Goal: Information Seeking & Learning: Check status

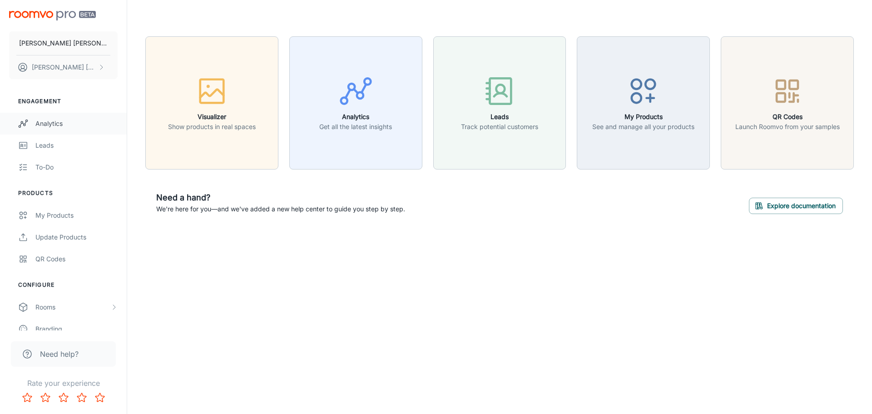
click at [40, 125] on div "Analytics" at bounding box center [76, 124] width 82 height 10
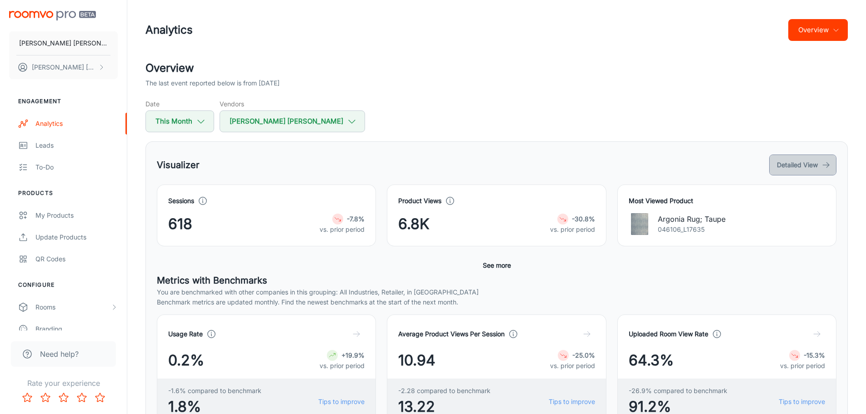
click at [790, 167] on button "Detailed View" at bounding box center [802, 165] width 67 height 21
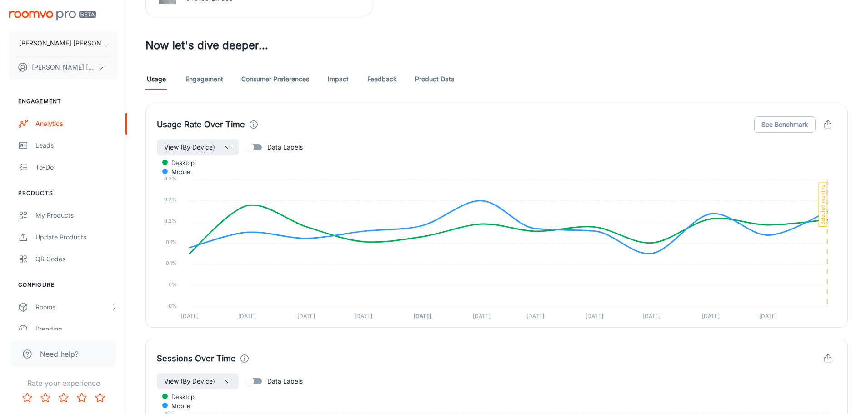
scroll to position [409, 0]
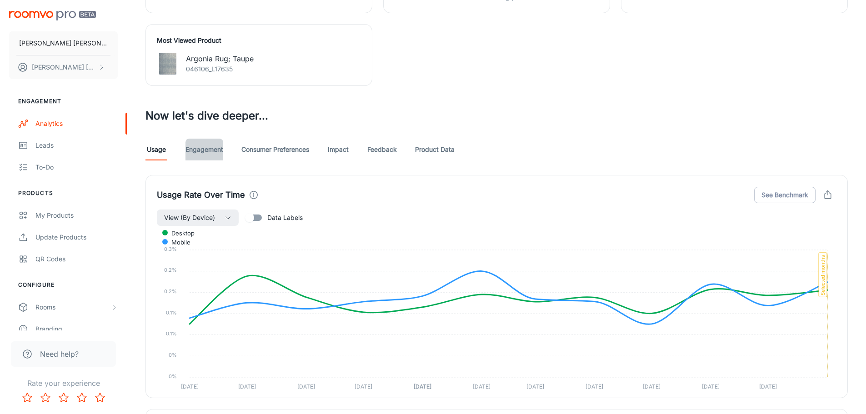
click at [204, 147] on link "Engagement" at bounding box center [204, 150] width 38 height 22
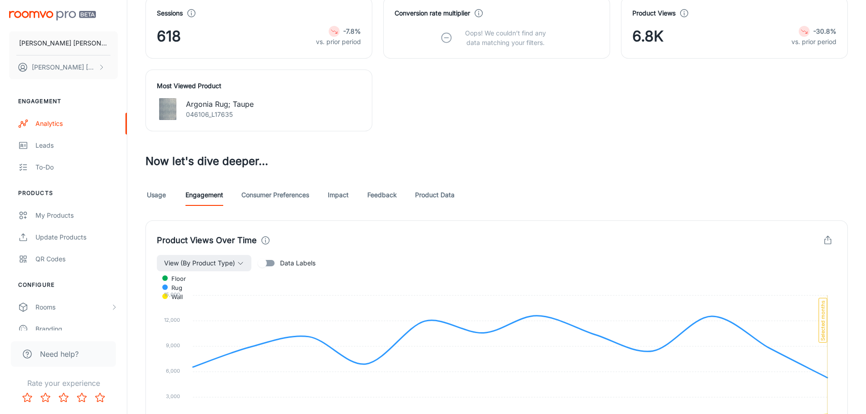
scroll to position [409, 0]
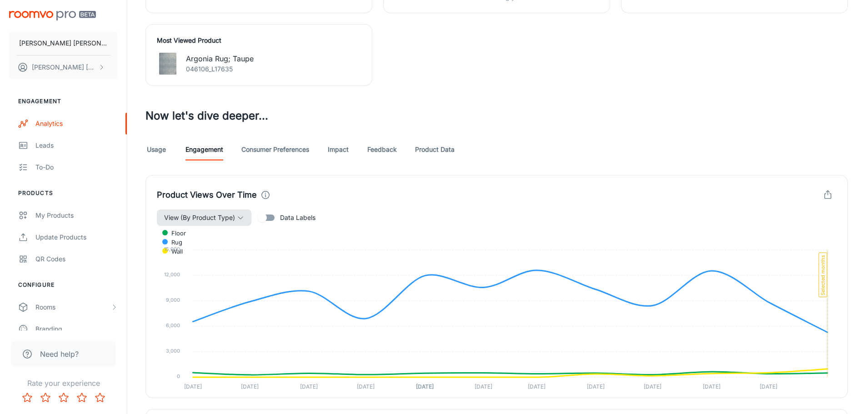
click at [239, 219] on icon "button" at bounding box center [240, 217] width 7 height 7
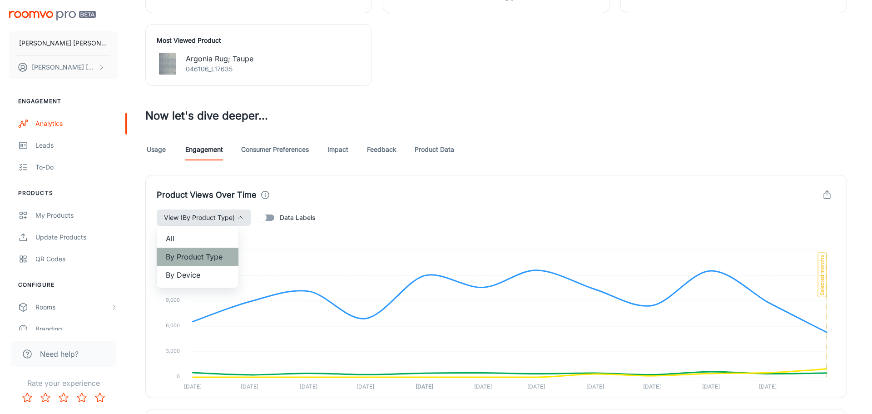
click at [217, 255] on span "By Product Type" at bounding box center [198, 256] width 64 height 11
click at [147, 150] on div at bounding box center [436, 207] width 872 height 414
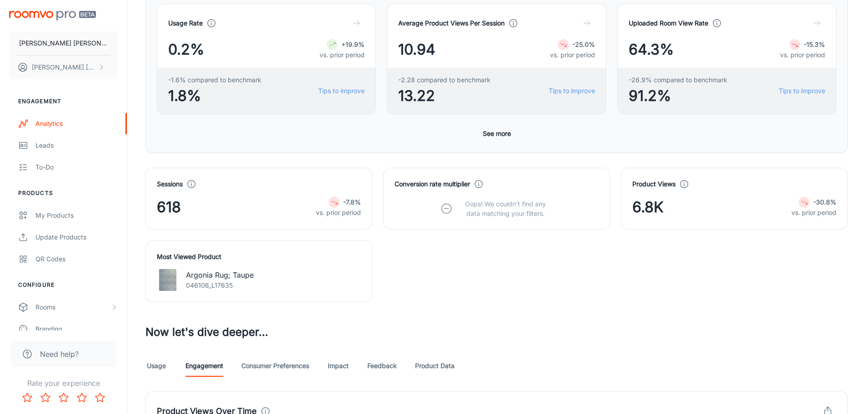
scroll to position [0, 0]
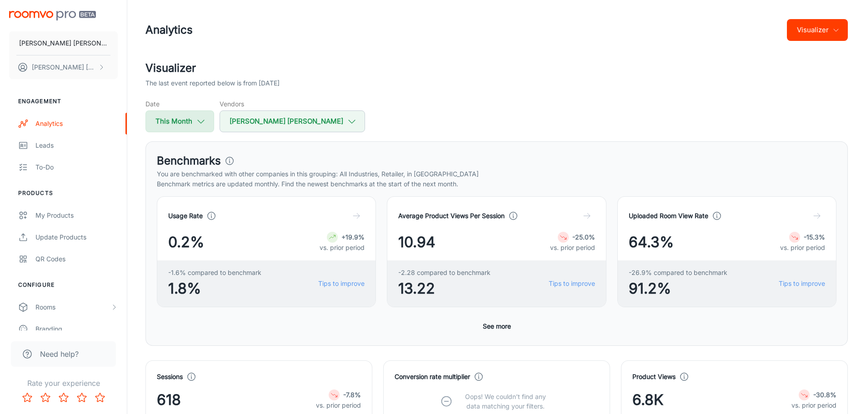
click at [199, 121] on icon "button" at bounding box center [201, 121] width 10 height 10
select select "7"
select select "2025"
select select "7"
select select "2025"
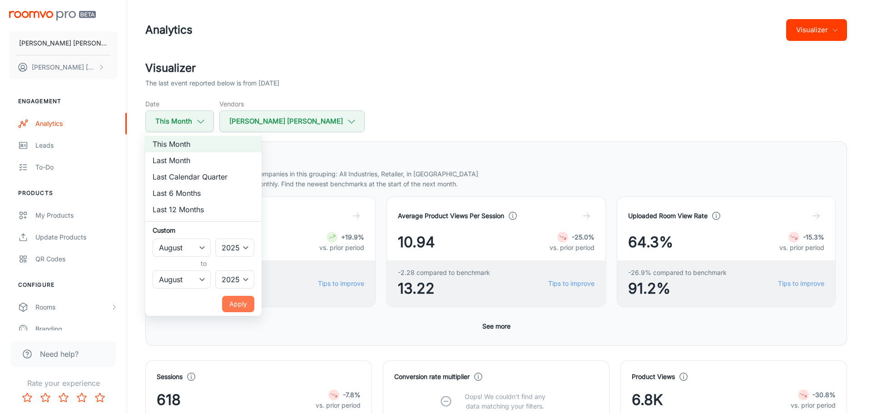
click at [237, 302] on button "Apply" at bounding box center [238, 304] width 32 height 16
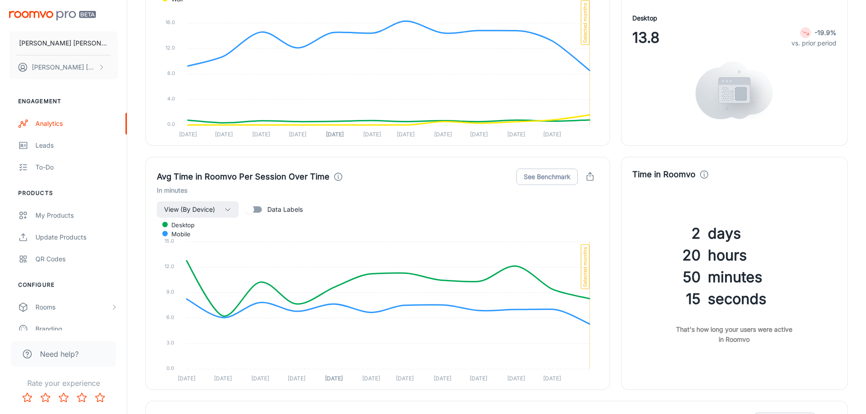
scroll to position [1136, 0]
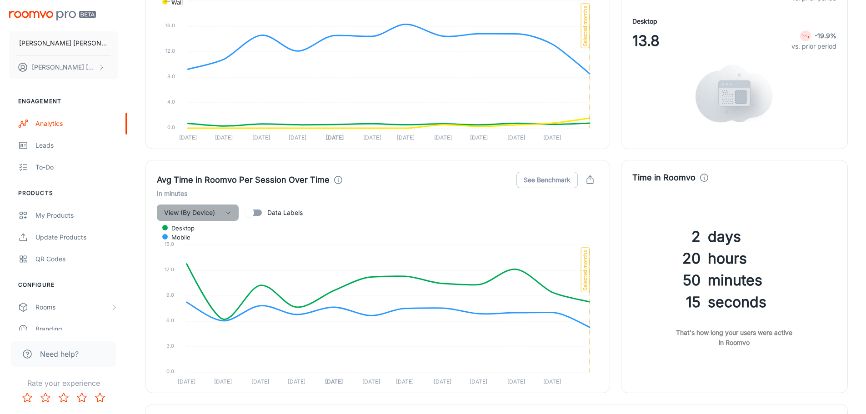
click at [229, 212] on icon "button" at bounding box center [227, 212] width 7 height 7
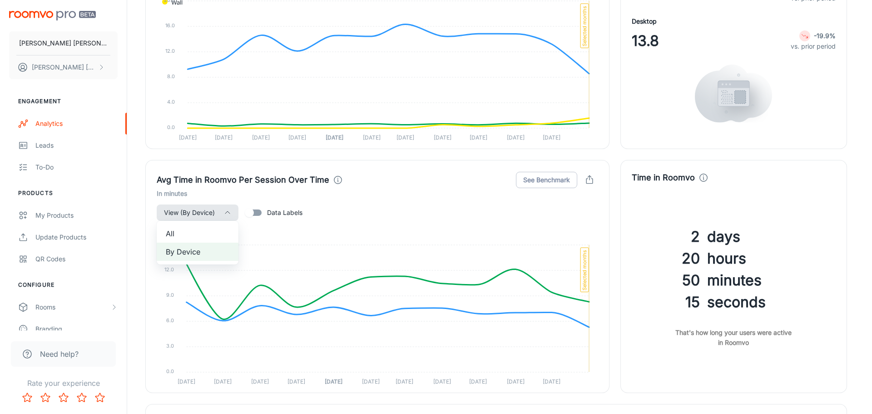
click at [230, 212] on div at bounding box center [436, 207] width 872 height 414
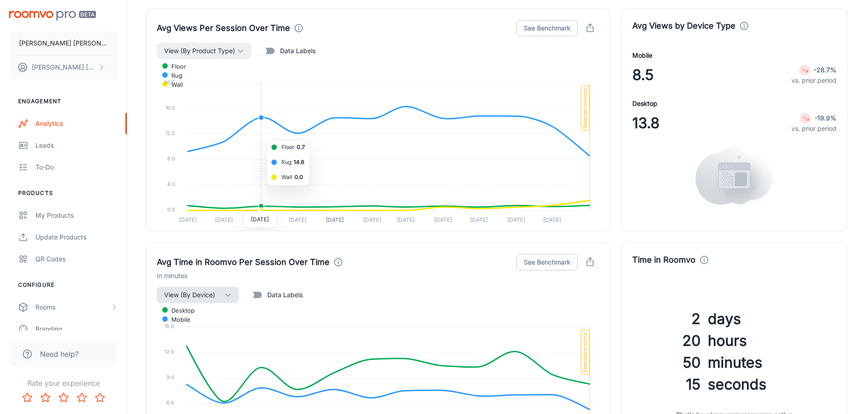
scroll to position [1045, 0]
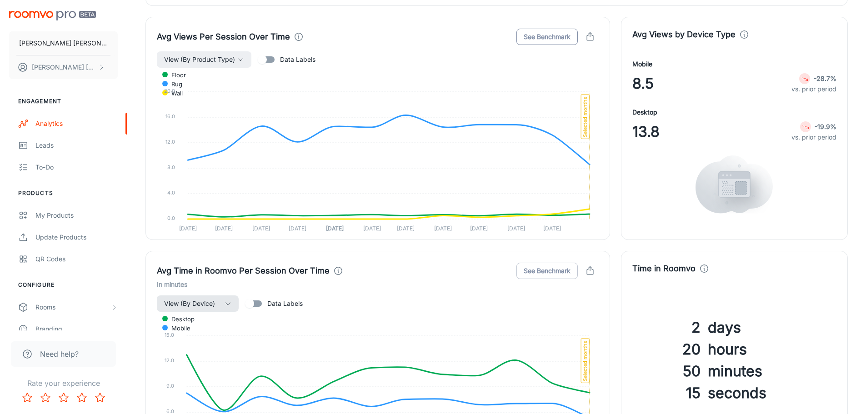
click at [544, 37] on button "See Benchmark" at bounding box center [546, 37] width 61 height 16
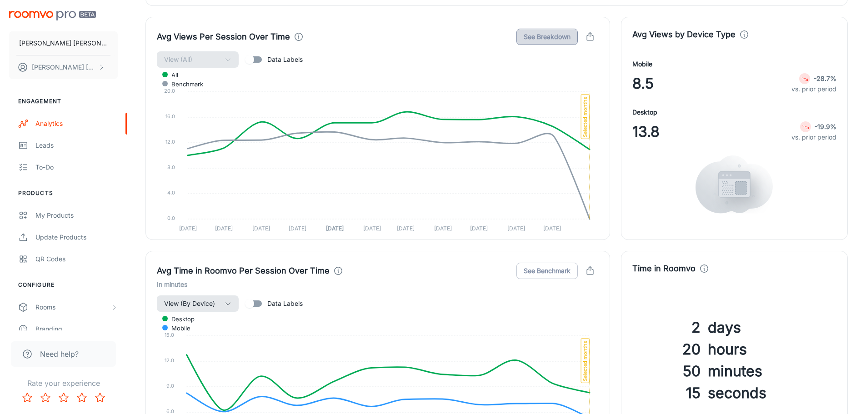
click at [544, 37] on button "See Breakdown" at bounding box center [546, 37] width 61 height 16
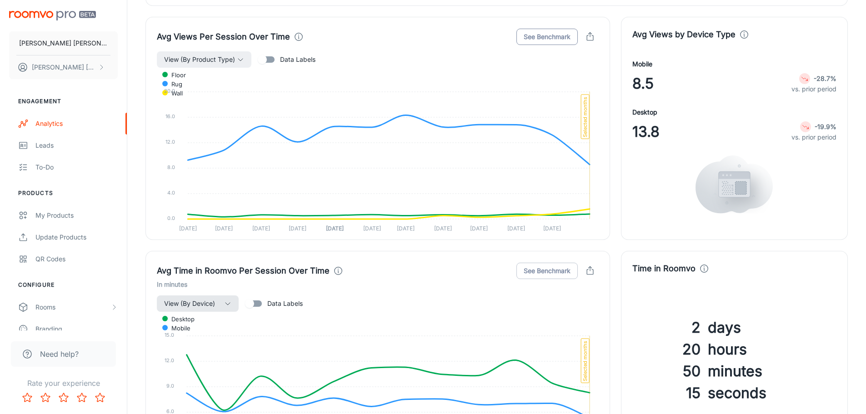
click at [544, 37] on button "See Benchmark" at bounding box center [546, 37] width 61 height 16
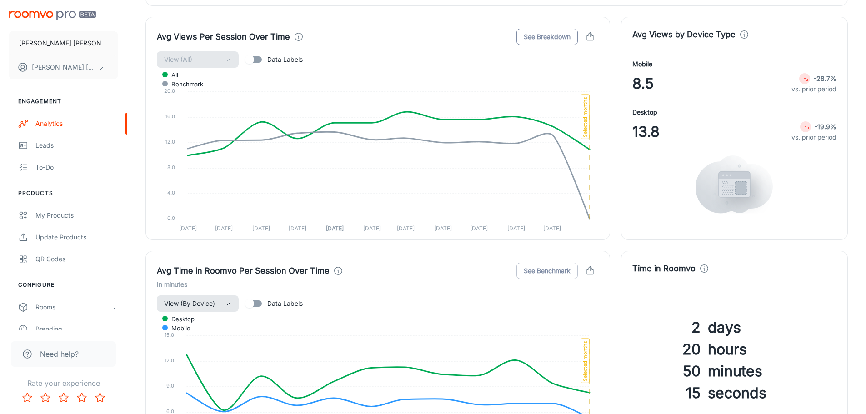
click at [544, 37] on button "See Breakdown" at bounding box center [546, 37] width 61 height 16
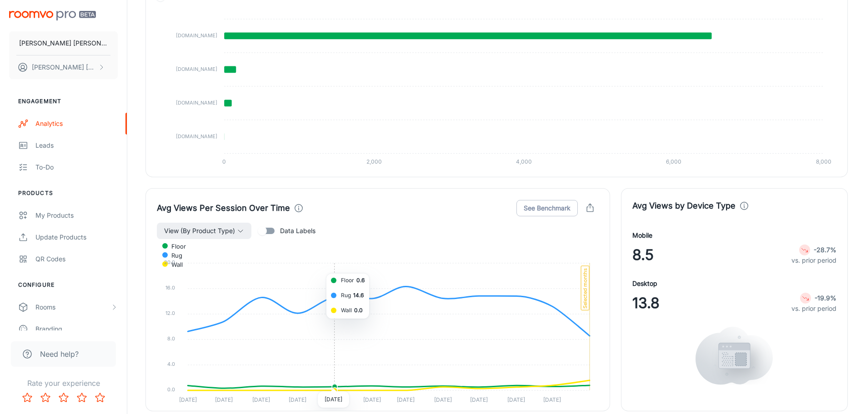
scroll to position [818, 0]
